Goal: Task Accomplishment & Management: Use online tool/utility

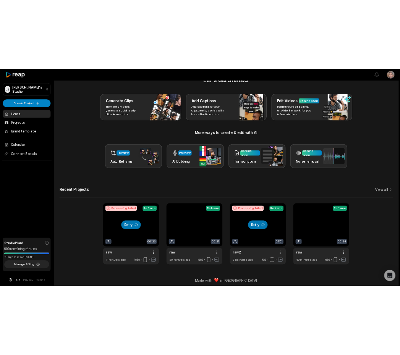
scroll to position [26, 0]
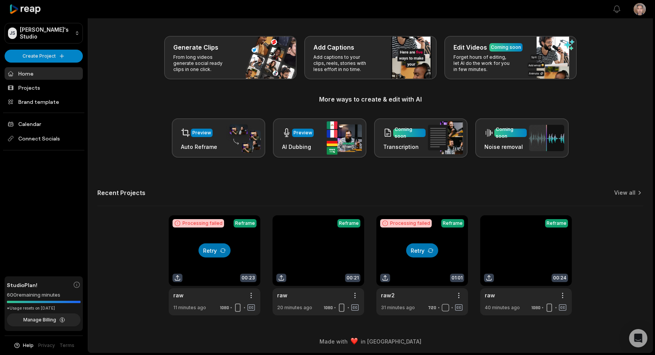
click at [182, 295] on div "raw" at bounding box center [178, 295] width 10 height 8
click at [183, 292] on div at bounding box center [215, 265] width 92 height 100
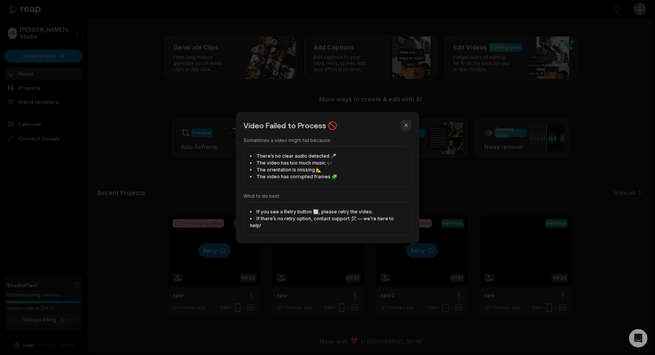
click at [405, 129] on button "button" at bounding box center [406, 125] width 11 height 11
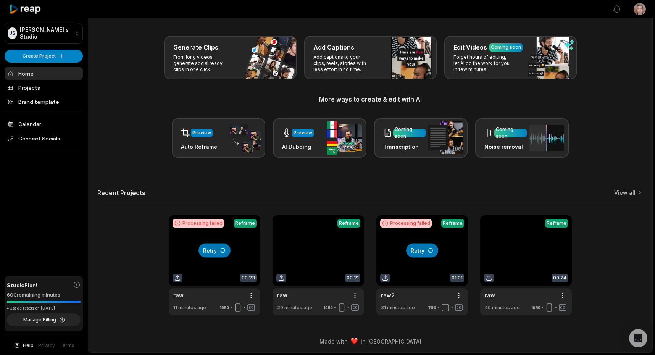
click at [349, 189] on div "Recent Projects View all" at bounding box center [370, 197] width 546 height 17
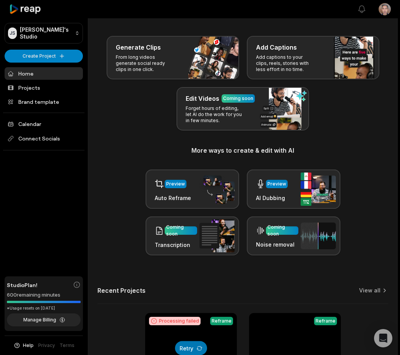
scroll to position [236, 0]
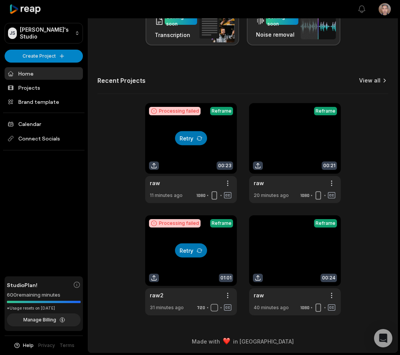
click at [375, 79] on link "View all" at bounding box center [369, 81] width 21 height 8
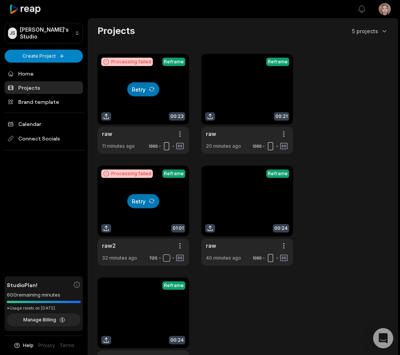
click at [379, 339] on icon "Open Intercom Messenger" at bounding box center [382, 338] width 9 height 10
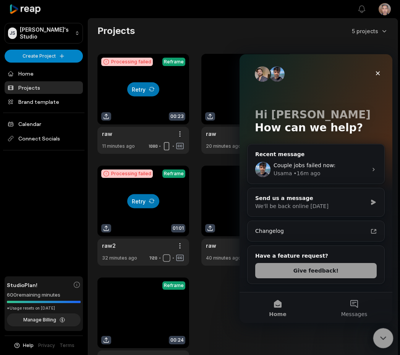
click at [385, 336] on icon "Close Intercom Messenger" at bounding box center [381, 336] width 9 height 9
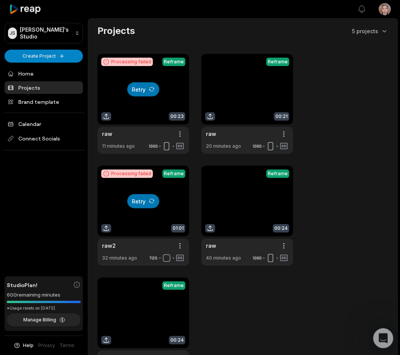
click at [385, 336] on icon "Open Intercom Messenger" at bounding box center [382, 337] width 13 height 13
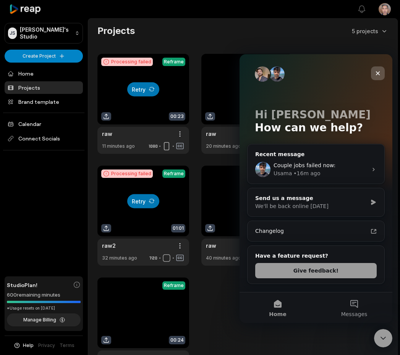
click at [380, 69] on div "Close" at bounding box center [378, 73] width 14 height 14
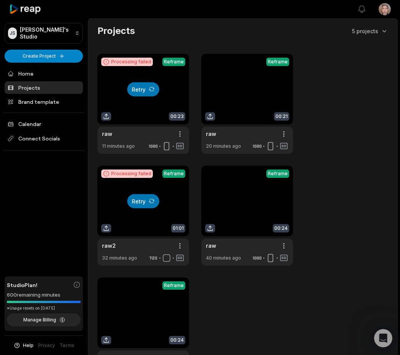
click at [395, 169] on div "Projects 5 projects Processing failed Retry Reframe 00:23 raw Open options 11 m…" at bounding box center [242, 201] width 309 height 353
click at [363, 29] on html "JS Joe's Studio Create Project Home Projects Brand template Calendar Connect So…" at bounding box center [200, 177] width 400 height 355
click at [249, 18] on html "JS Joe's Studio Create Project Home Projects Brand template Calendar Connect So…" at bounding box center [200, 177] width 400 height 355
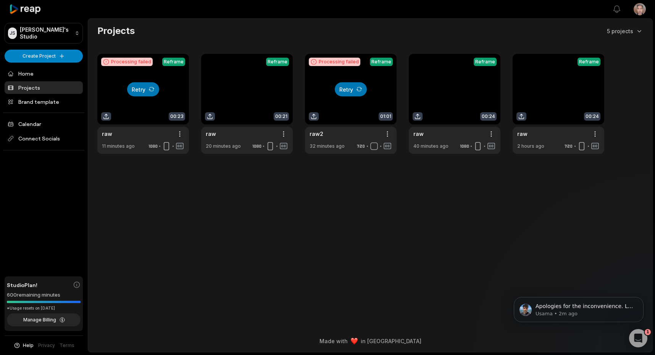
click at [131, 60] on div at bounding box center [143, 104] width 92 height 100
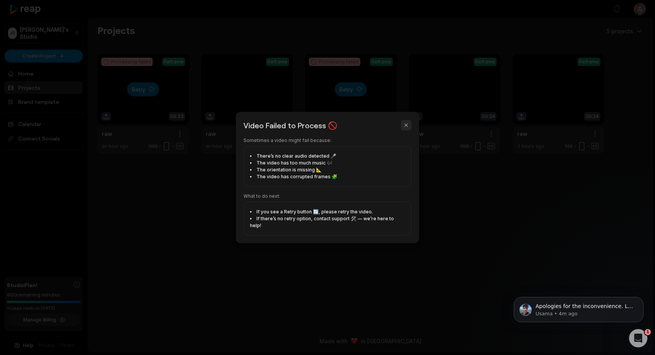
click at [399, 129] on button "button" at bounding box center [406, 125] width 11 height 11
